Goal: Information Seeking & Learning: Learn about a topic

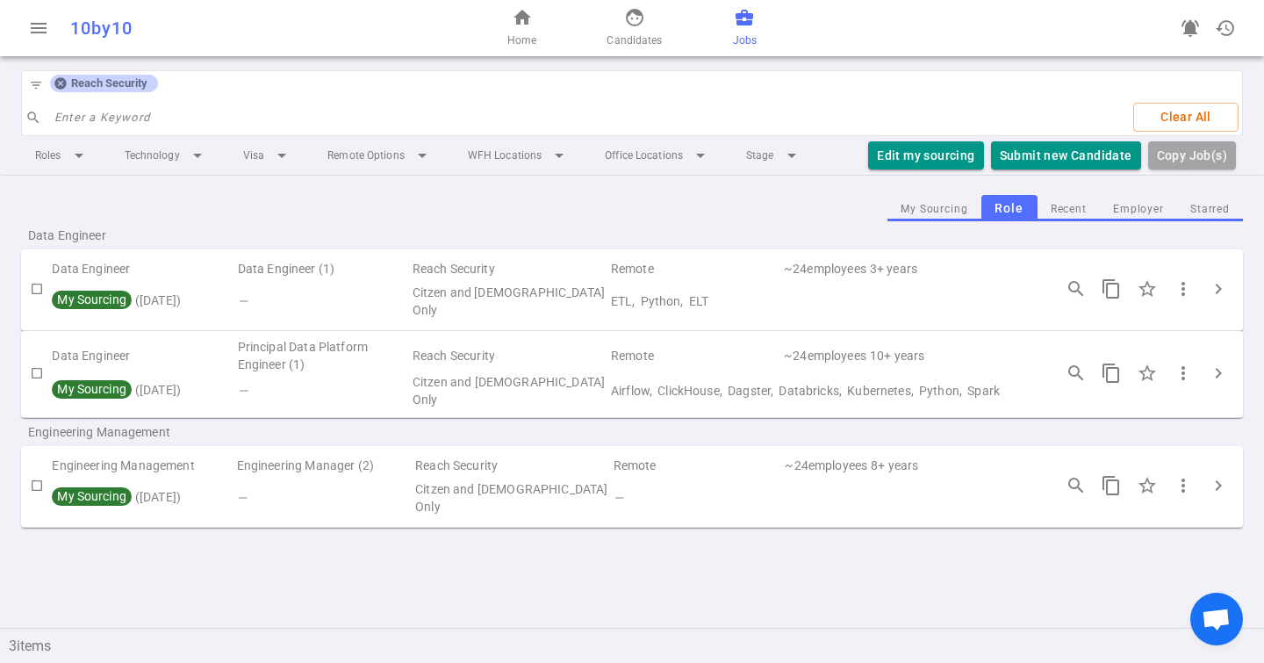
click at [57, 80] on icon at bounding box center [59, 83] width 11 height 11
click at [89, 104] on input "search" at bounding box center [587, 118] width 1066 height 28
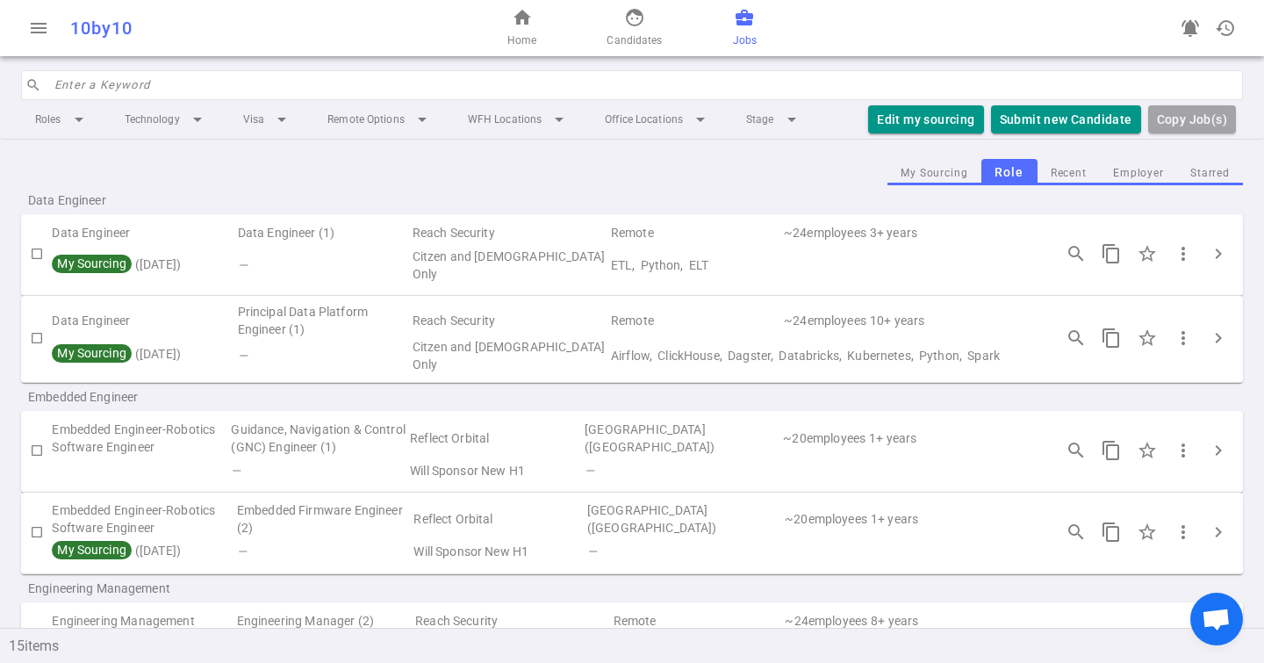
click at [89, 80] on input "search" at bounding box center [643, 85] width 1178 height 28
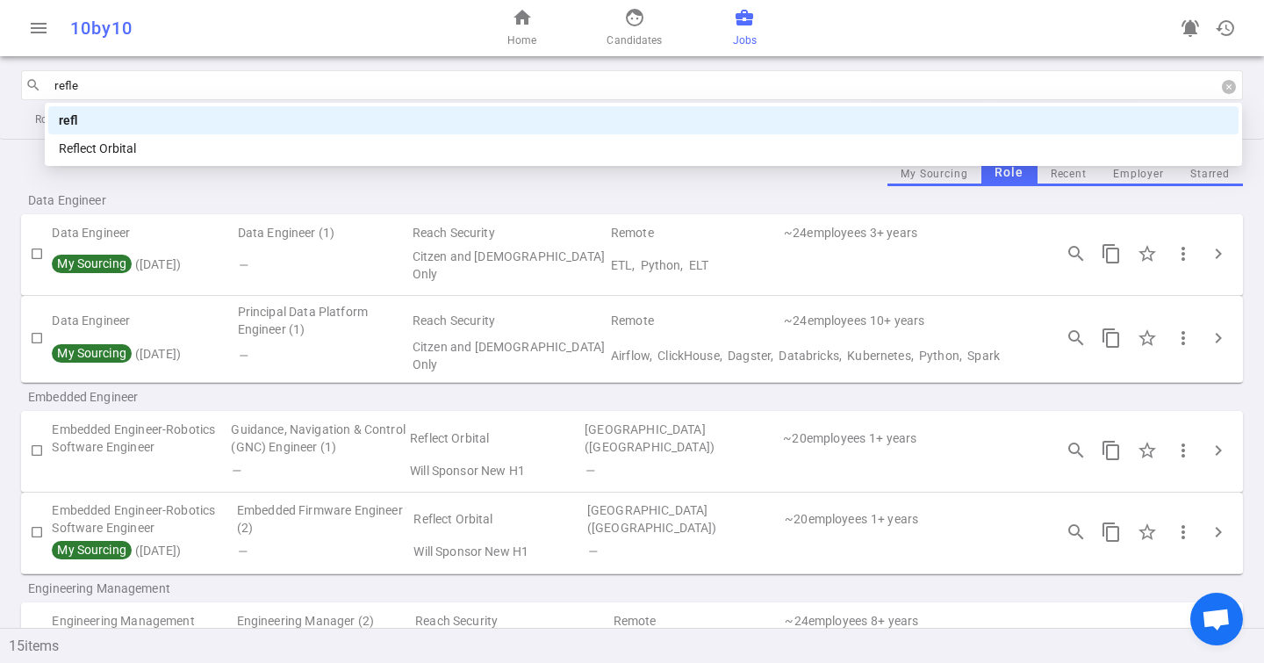
type input "reflec"
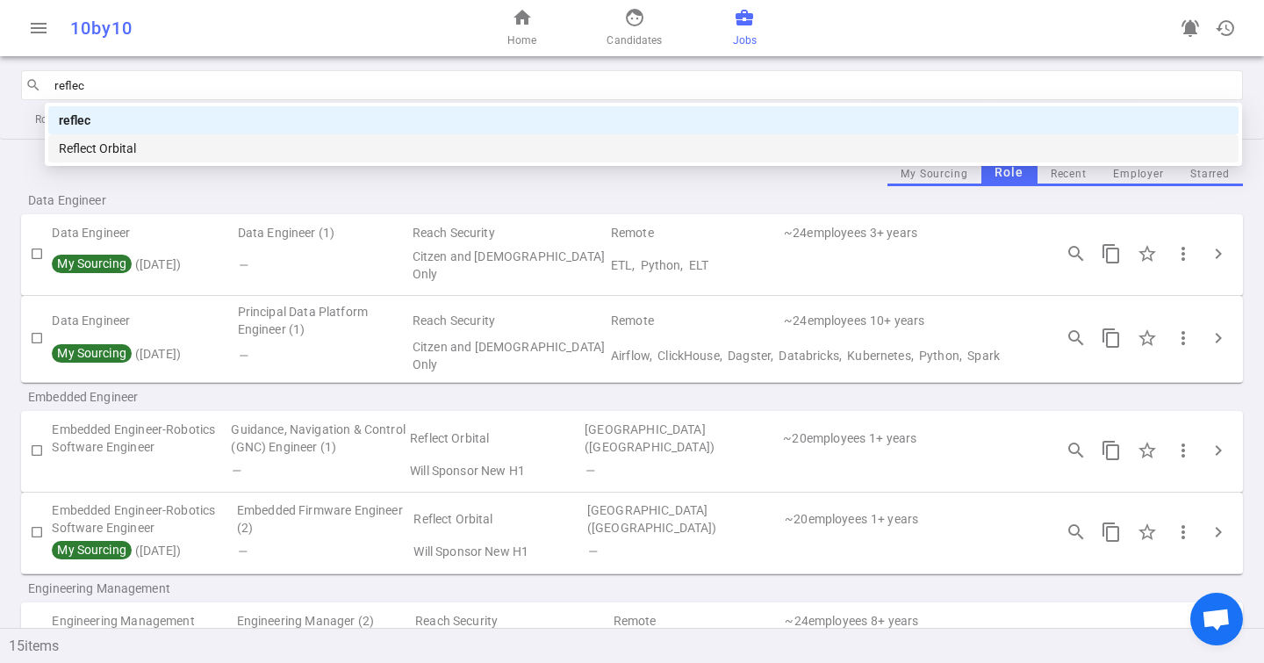
click at [106, 142] on div "Reflect Orbital" at bounding box center [643, 148] width 1169 height 19
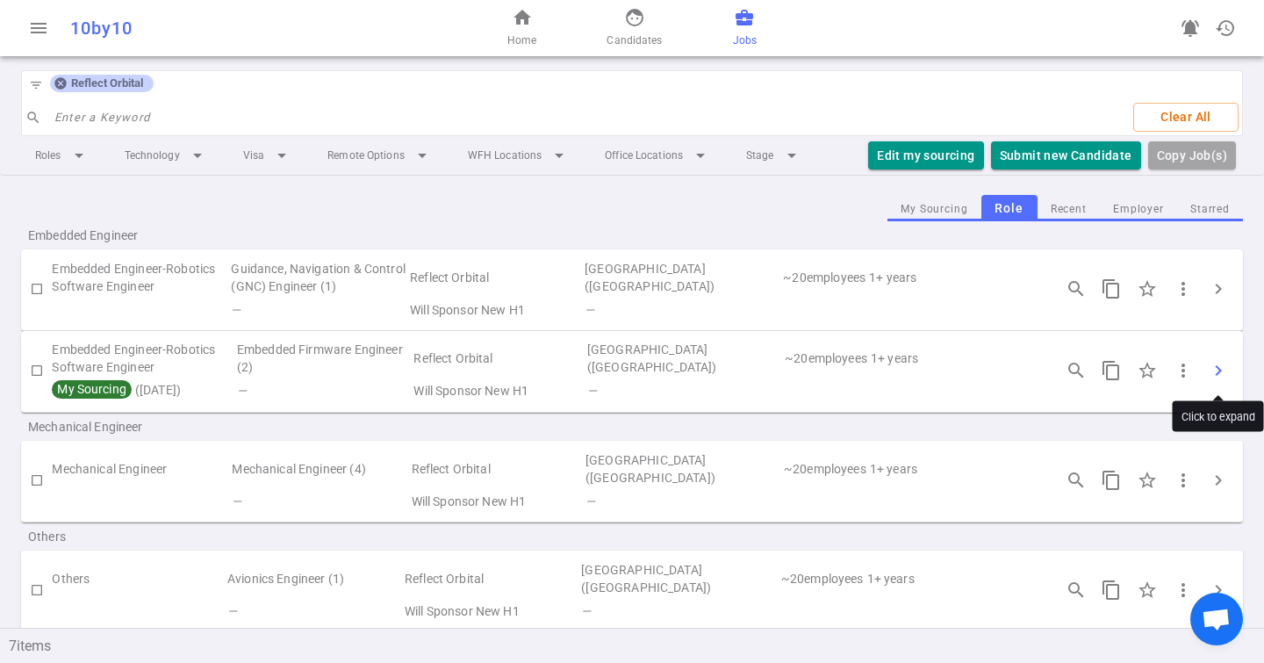
click at [1212, 367] on span "chevron_right" at bounding box center [1218, 370] width 21 height 21
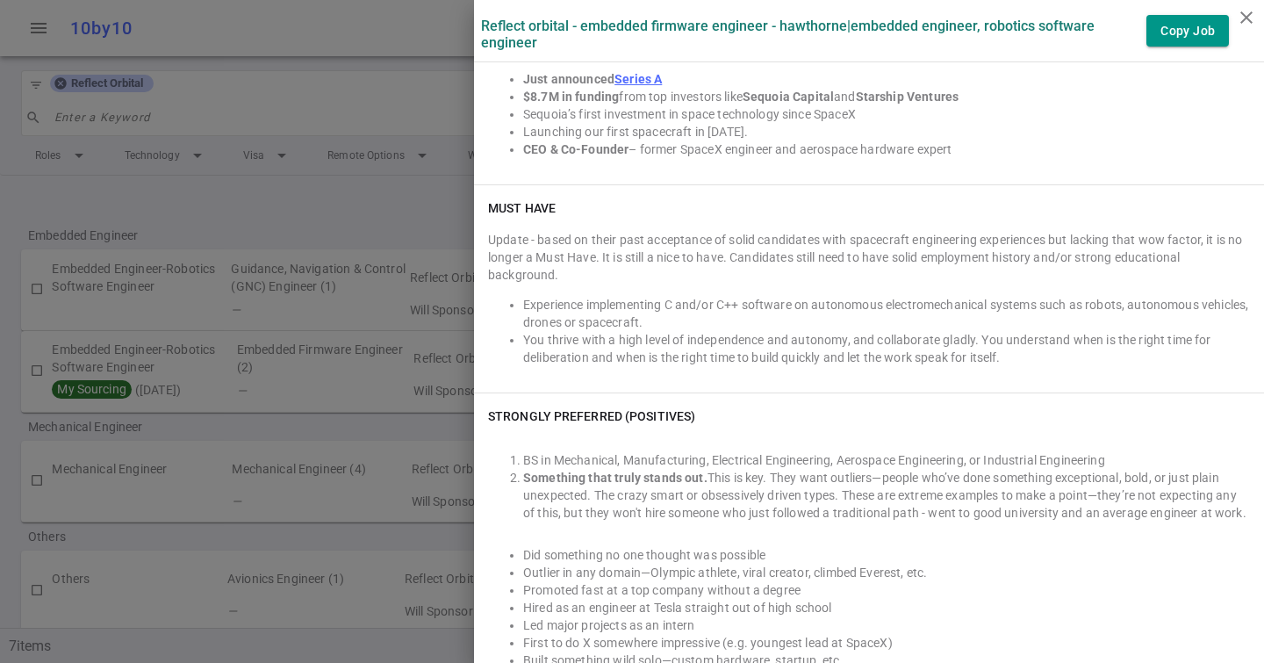
scroll to position [499, 0]
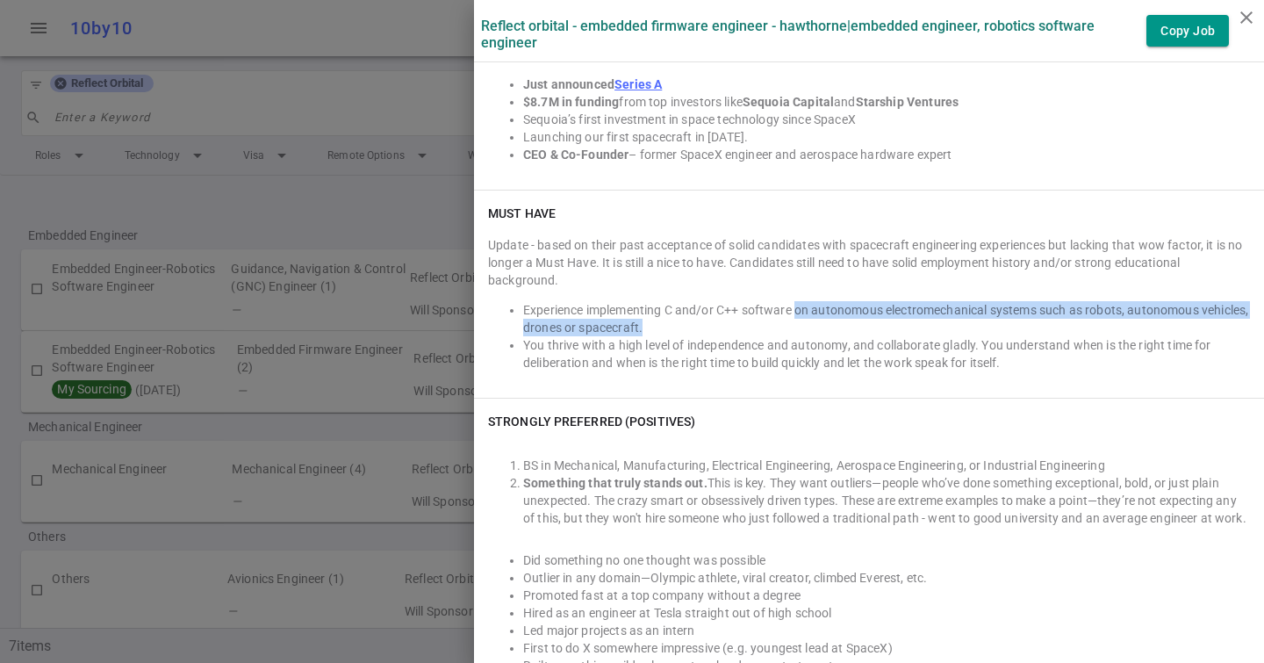
drag, startPoint x: 799, startPoint y: 294, endPoint x: 799, endPoint y: 305, distance: 11.4
click at [799, 305] on li "Experience implementing C and/or C++ software on autonomous electromechanical s…" at bounding box center [886, 318] width 727 height 35
copy li "on autonomous electromechanical systems such as robots, autonomous vehicles, dr…"
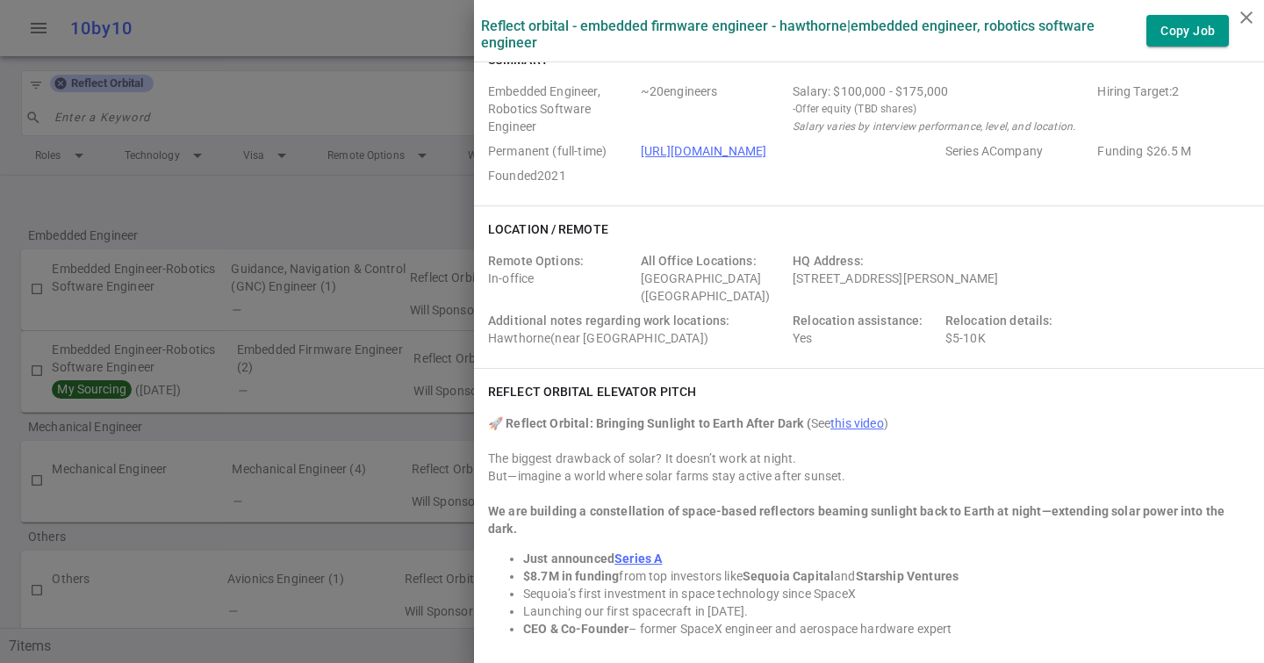
scroll to position [35, 0]
